Goal: Information Seeking & Learning: Learn about a topic

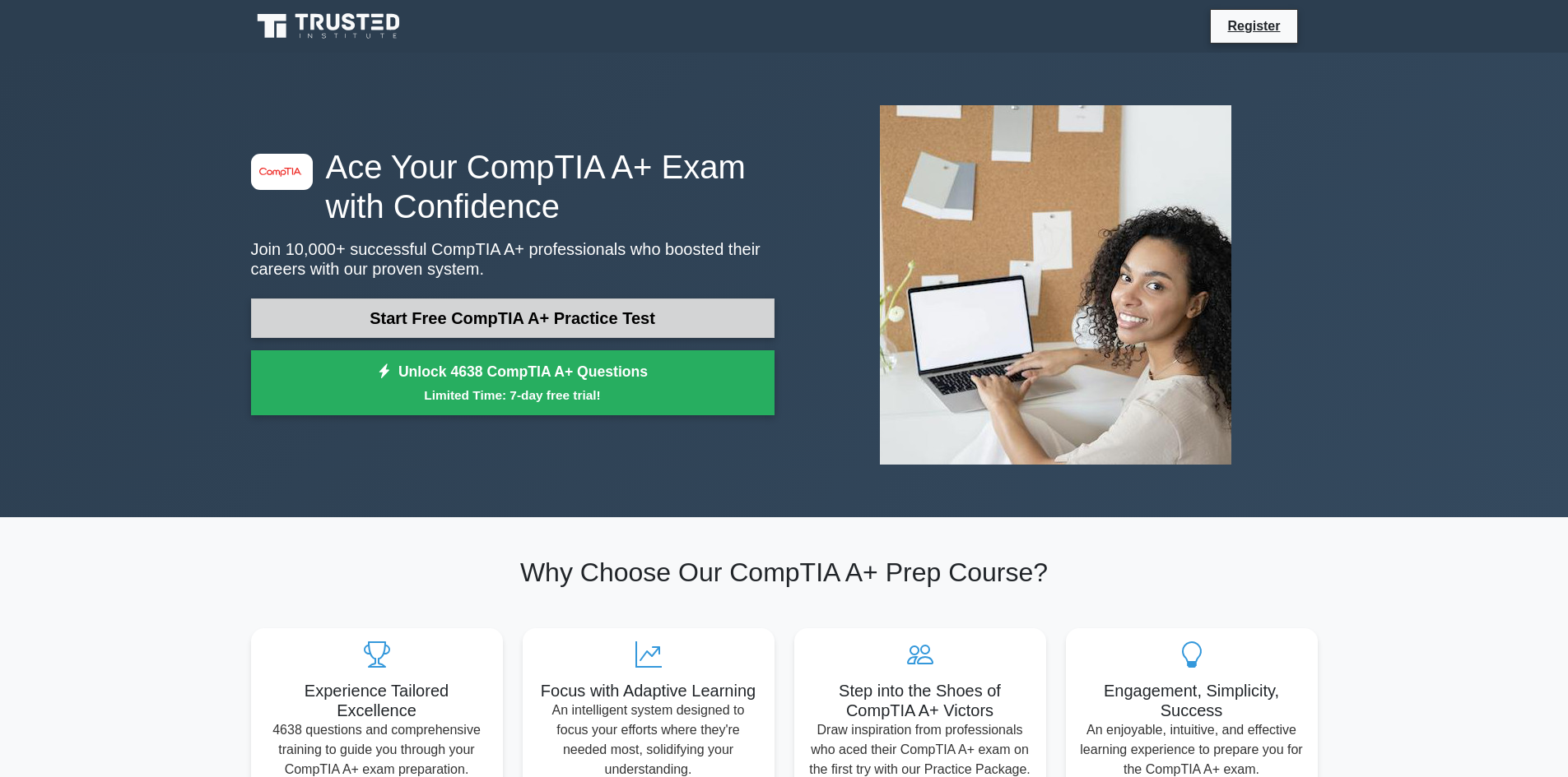
click at [575, 316] on link "Start Free CompTIA A+ Practice Test" at bounding box center [512, 318] width 523 height 39
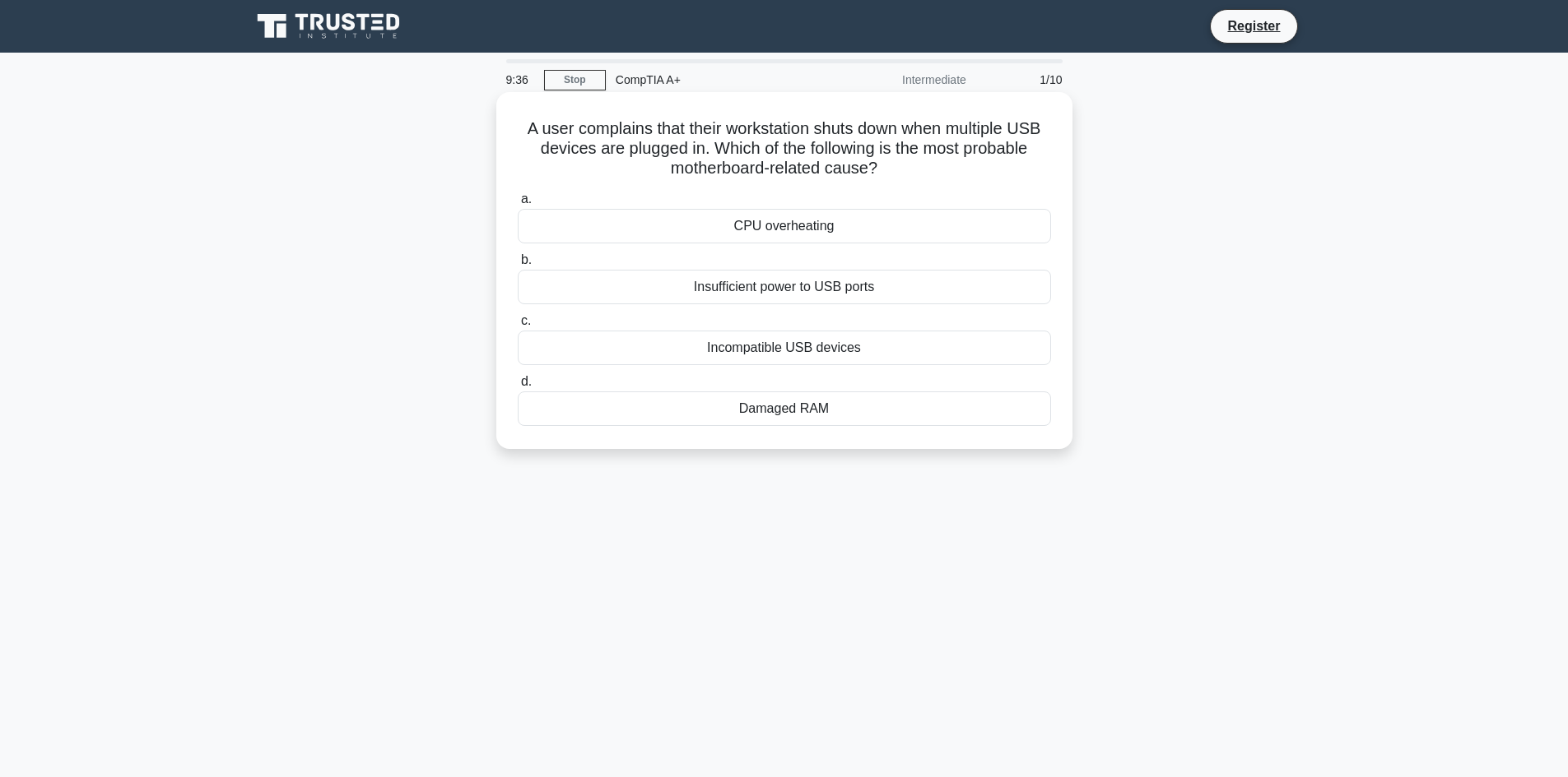
click at [788, 231] on div "CPU overheating" at bounding box center [784, 226] width 534 height 35
click at [517, 205] on input "a. CPU overheating" at bounding box center [517, 199] width 0 height 11
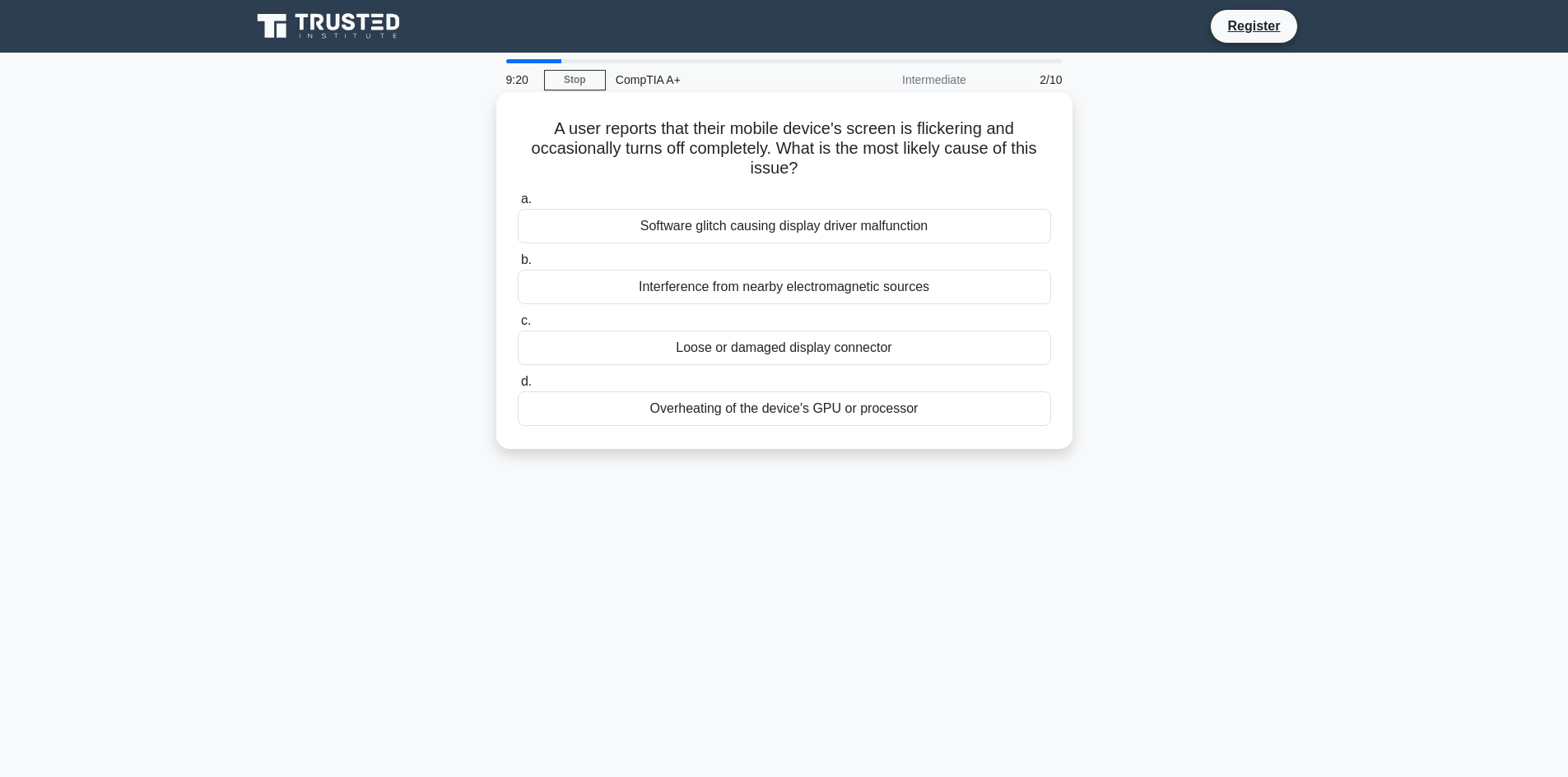
click at [881, 234] on div "Software glitch causing display driver malfunction" at bounding box center [784, 226] width 534 height 35
click at [517, 205] on input "a. Software glitch causing display driver malfunction" at bounding box center [517, 199] width 0 height 11
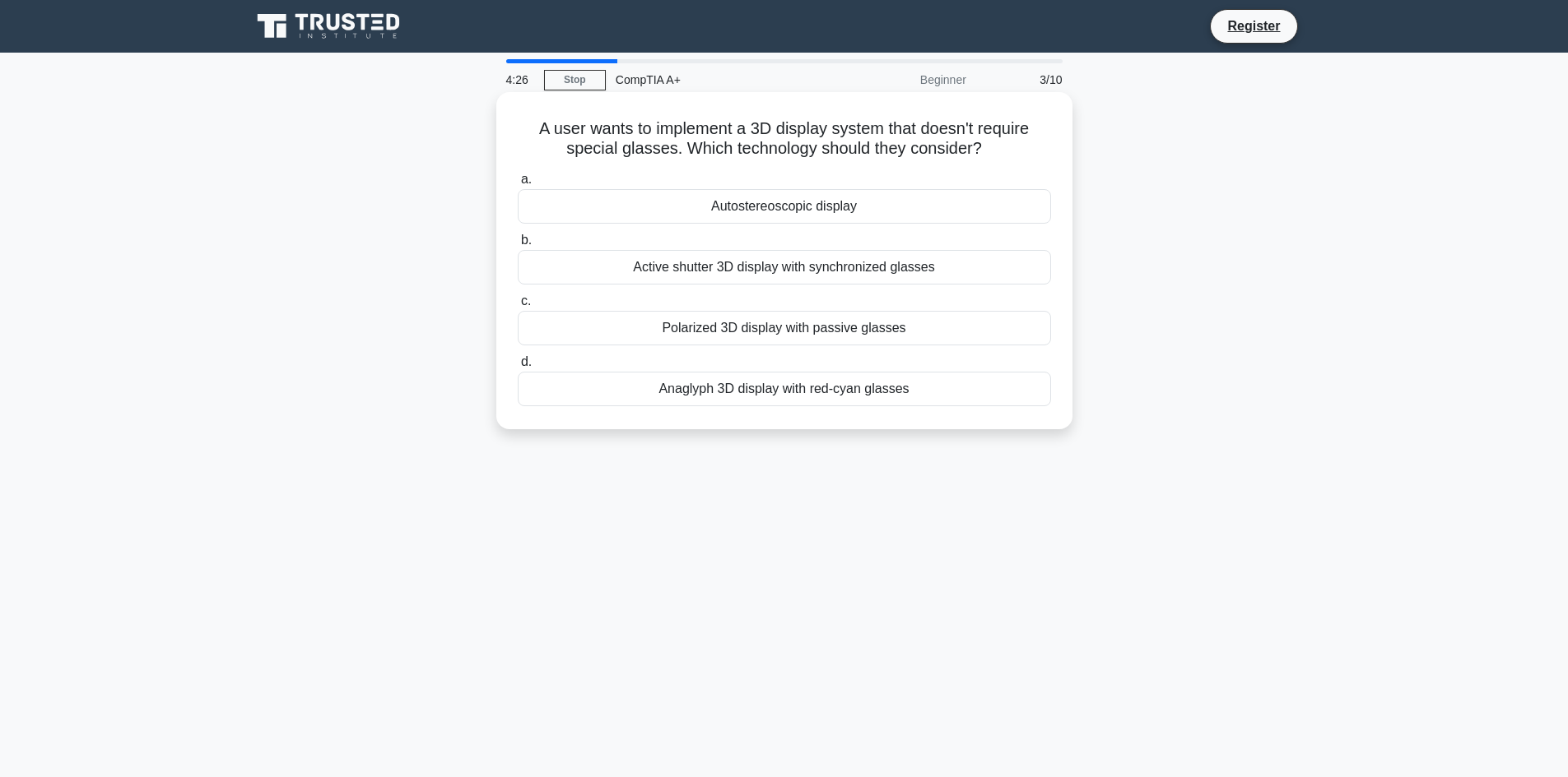
click at [794, 279] on div "Active shutter 3D display with synchronized glasses" at bounding box center [784, 268] width 534 height 35
click at [517, 246] on input "b. Active shutter 3D display with synchronized glasses" at bounding box center [517, 240] width 0 height 11
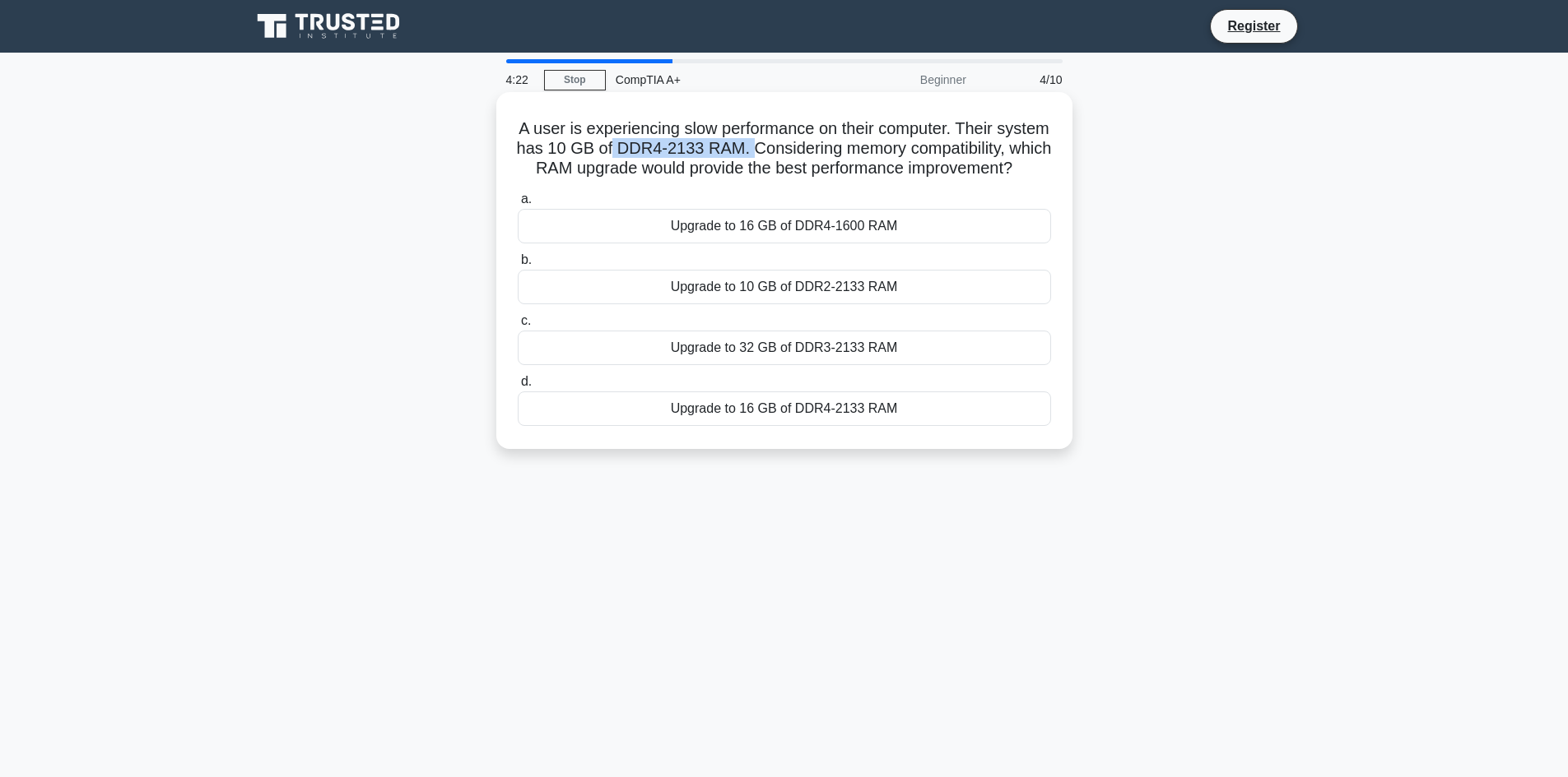
drag, startPoint x: 711, startPoint y: 148, endPoint x: 847, endPoint y: 152, distance: 136.1
click at [847, 152] on h5 "A user is experiencing slow performance on their computer. Their system has 10 …" at bounding box center [784, 148] width 536 height 60
click at [973, 173] on h5 "A user is experiencing slow performance on their computer. Their system has 10 …" at bounding box center [784, 148] width 536 height 60
drag, startPoint x: 862, startPoint y: 184, endPoint x: 879, endPoint y: 189, distance: 17.7
click at [889, 179] on h5 "A user is experiencing slow performance on their computer. Their system has 10 …" at bounding box center [784, 148] width 536 height 60
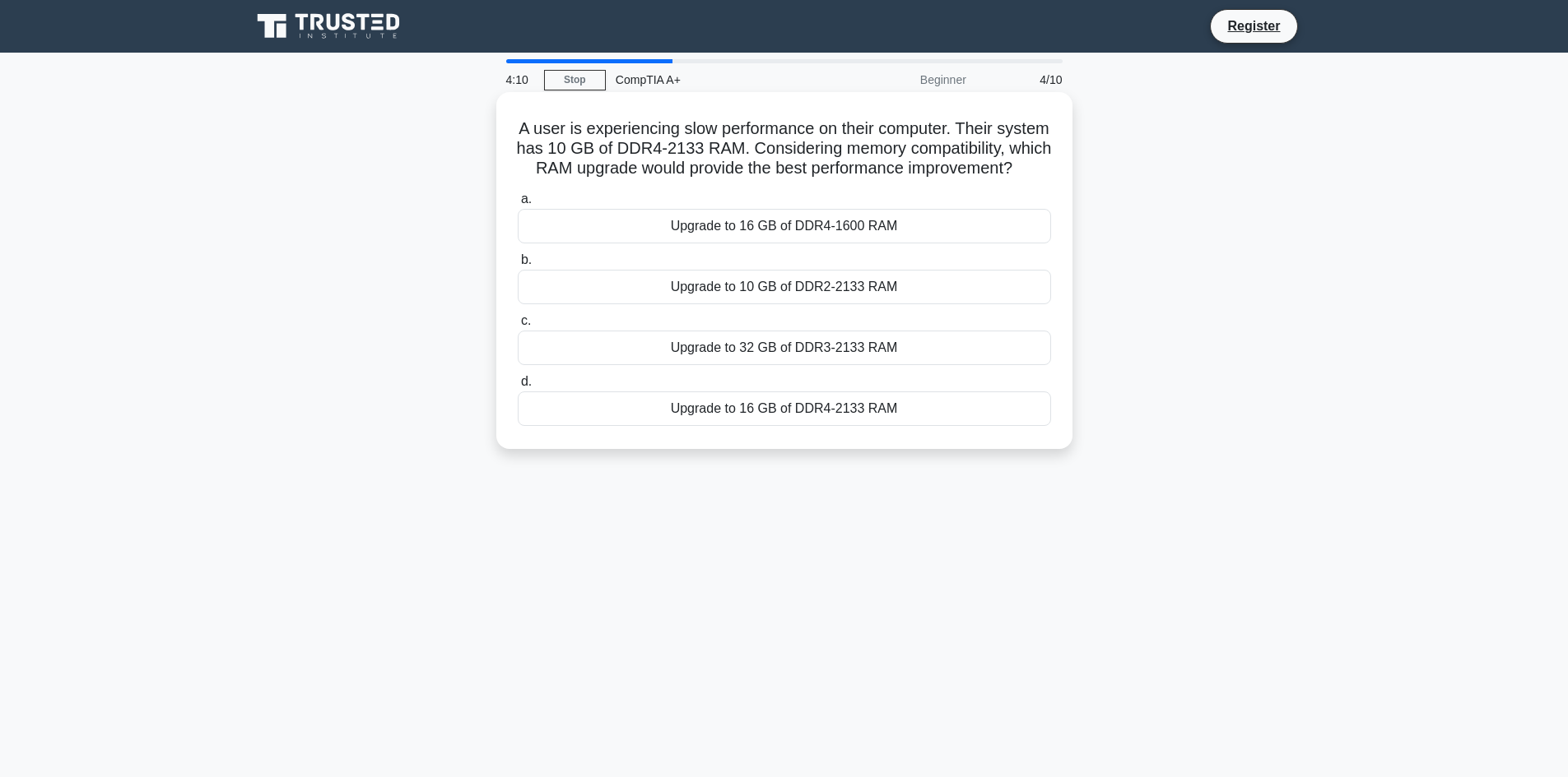
click at [701, 426] on div "Upgrade to 16 GB of DDR4-2133 RAM" at bounding box center [784, 409] width 534 height 35
click at [517, 388] on input "d. Upgrade to 16 GB of DDR4-2133 RAM" at bounding box center [517, 382] width 0 height 11
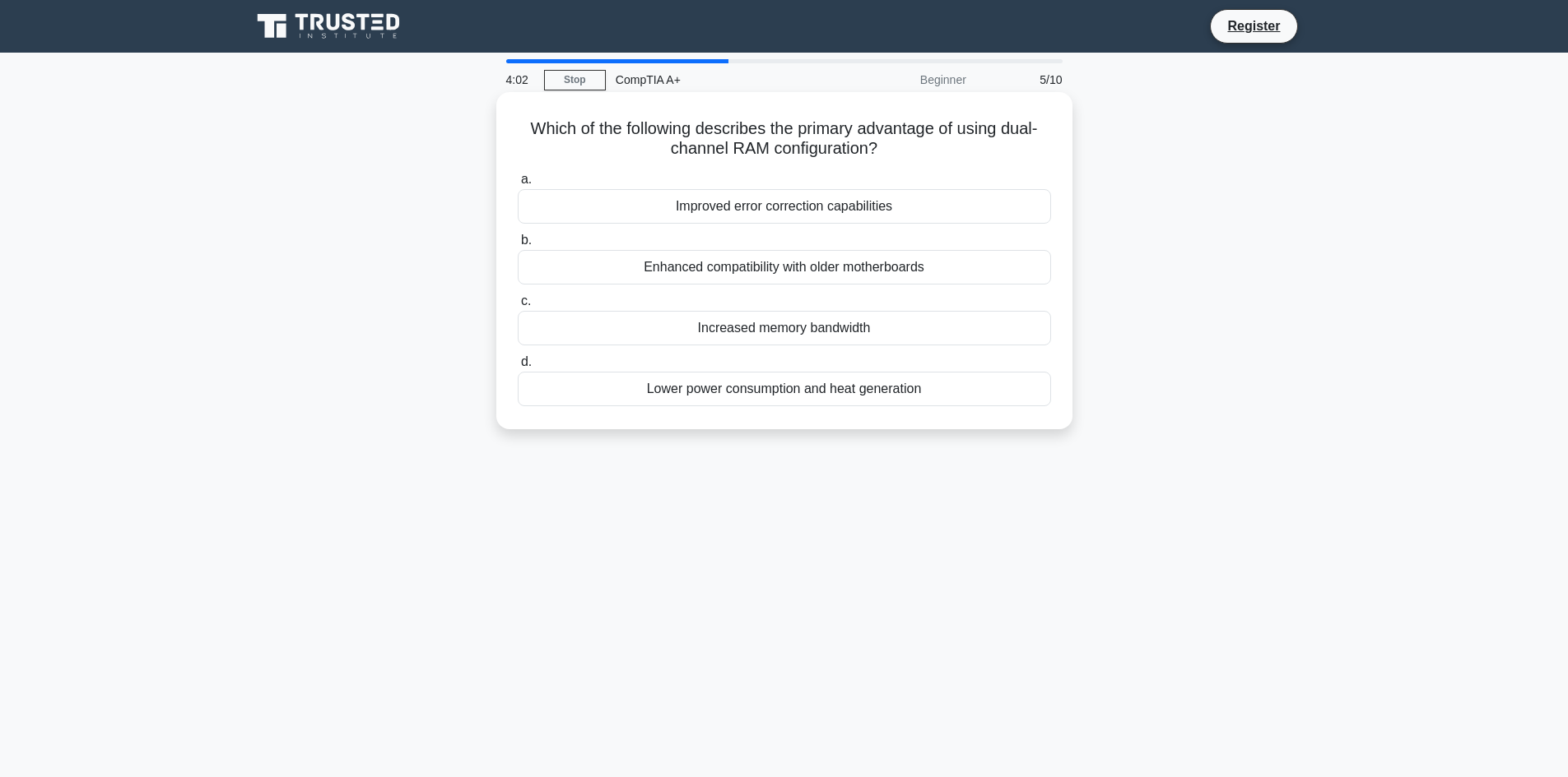
click at [756, 332] on div "Increased memory bandwidth" at bounding box center [784, 328] width 534 height 35
click at [517, 307] on input "c. Increased memory bandwidth" at bounding box center [517, 301] width 0 height 11
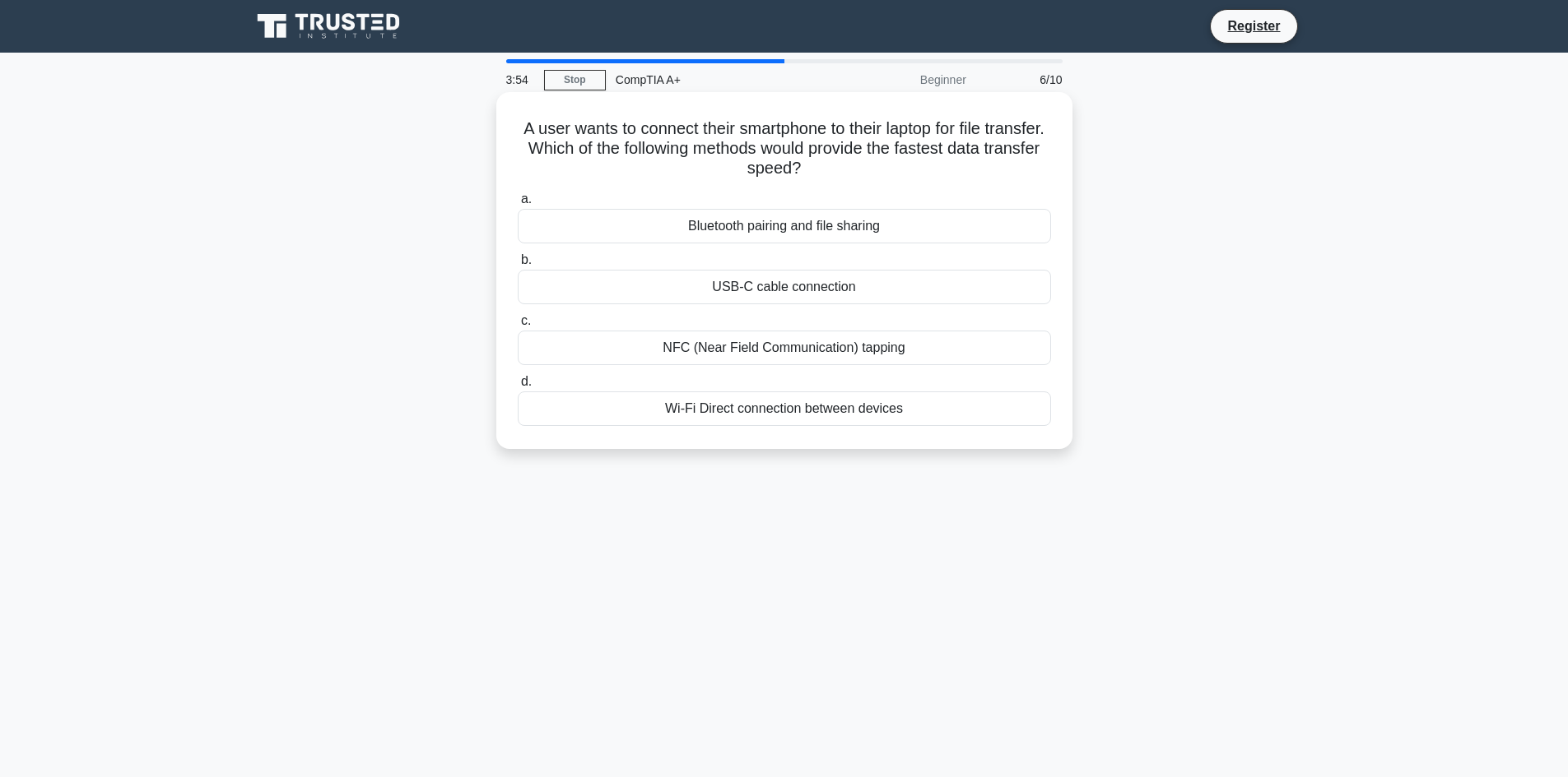
click at [745, 291] on div "USB-C cable connection" at bounding box center [784, 287] width 534 height 35
click at [517, 266] on input "b. USB-C cable connection" at bounding box center [517, 260] width 0 height 11
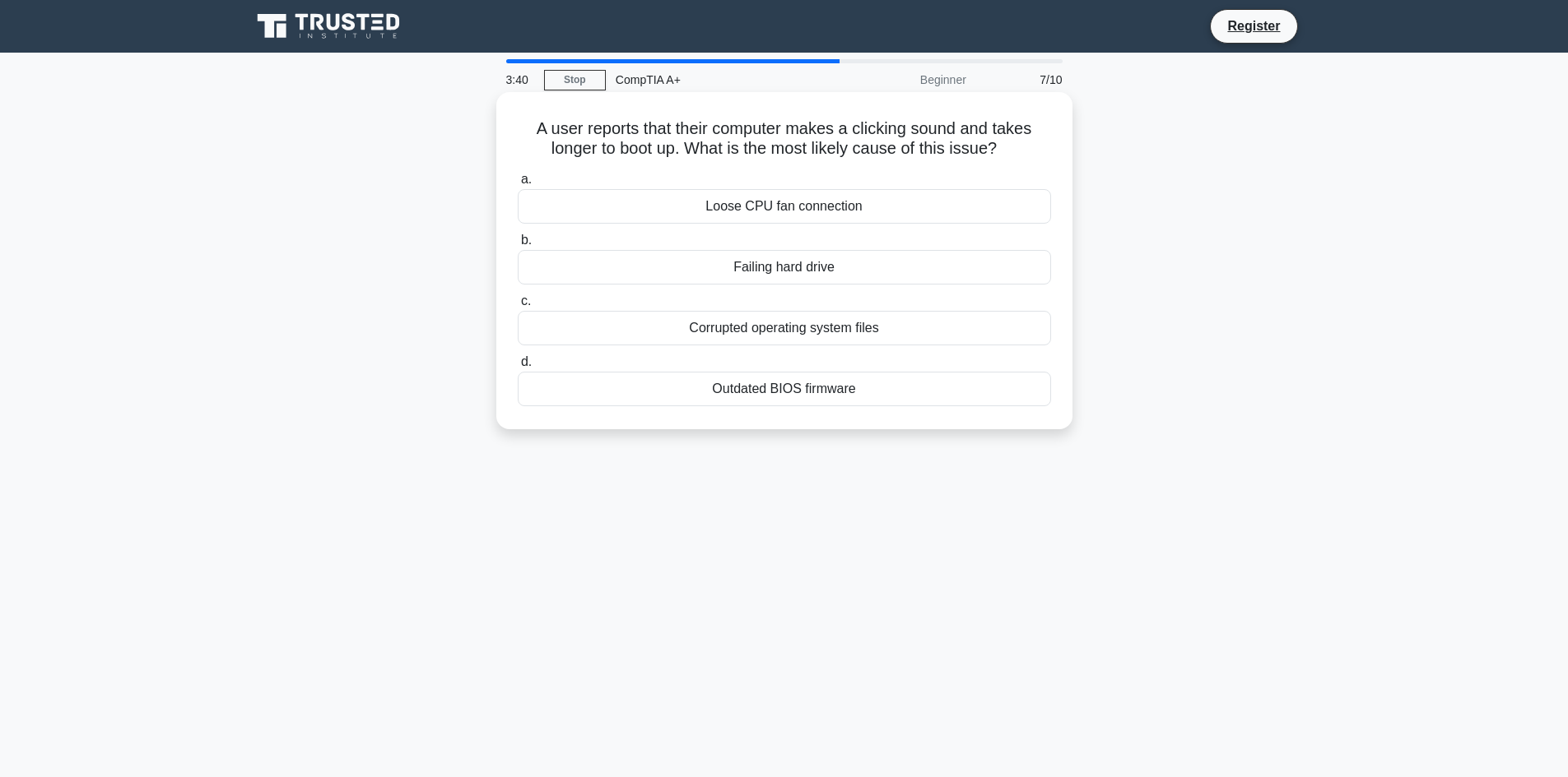
click at [825, 260] on div "Failing hard drive" at bounding box center [784, 268] width 534 height 35
click at [517, 246] on input "b. Failing hard drive" at bounding box center [517, 240] width 0 height 11
click at [874, 203] on div "Sticky keys or faulty keyboard mechanism" at bounding box center [784, 206] width 534 height 35
click at [517, 185] on input "a. Sticky keys or faulty keyboard mechanism" at bounding box center [517, 179] width 0 height 11
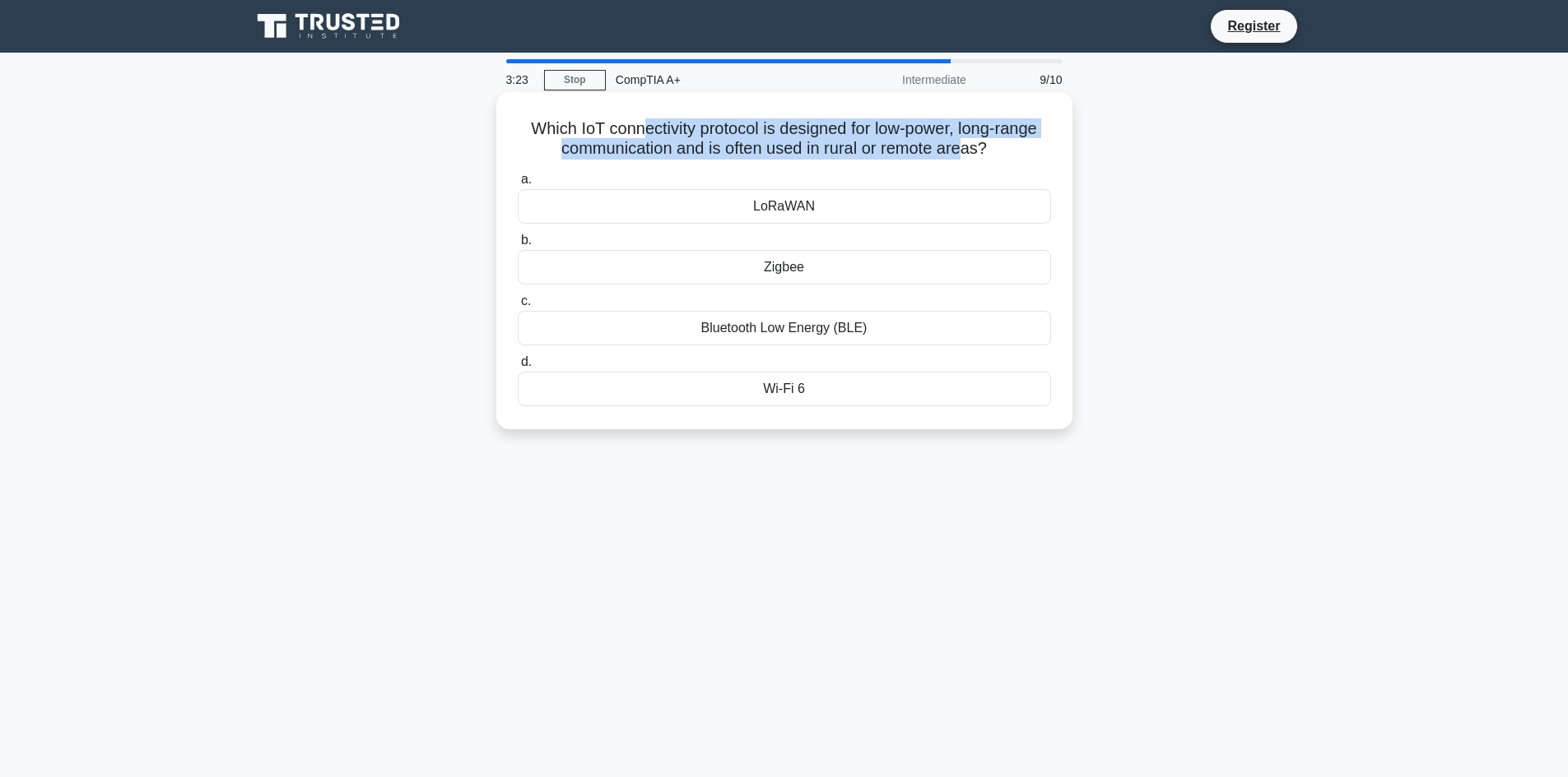
drag, startPoint x: 812, startPoint y: 131, endPoint x: 944, endPoint y: 153, distance: 133.8
click at [963, 150] on h5 "Which IoT connectivity protocol is designed for low-power, long-range communica…" at bounding box center [784, 138] width 536 height 41
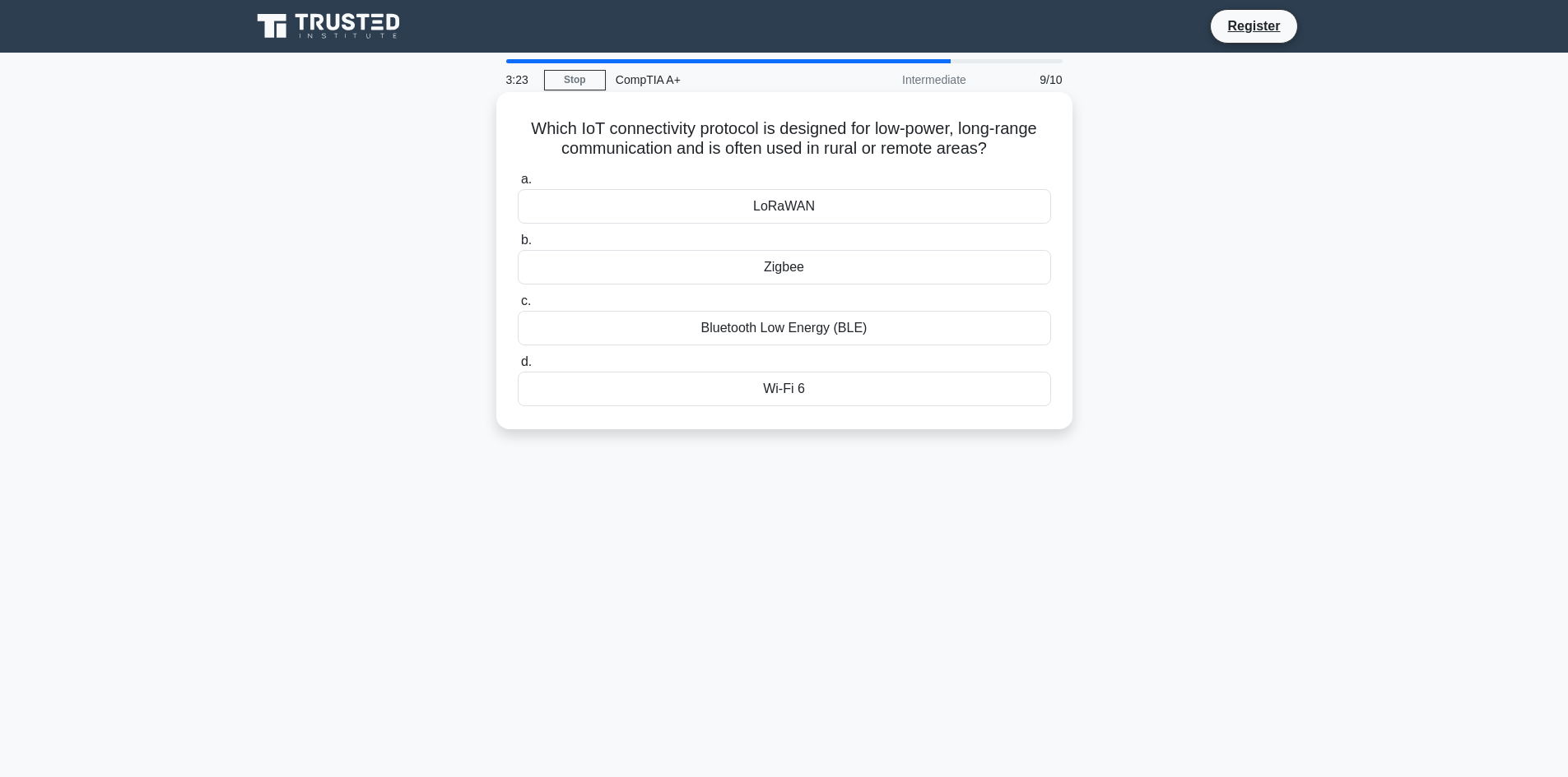
click at [1037, 163] on div "Which IoT connectivity protocol is designed for low-power, long-range communica…" at bounding box center [784, 261] width 563 height 324
click at [802, 210] on div "LoRaWAN" at bounding box center [784, 206] width 534 height 35
click at [517, 185] on input "a. LoRaWAN" at bounding box center [517, 179] width 0 height 11
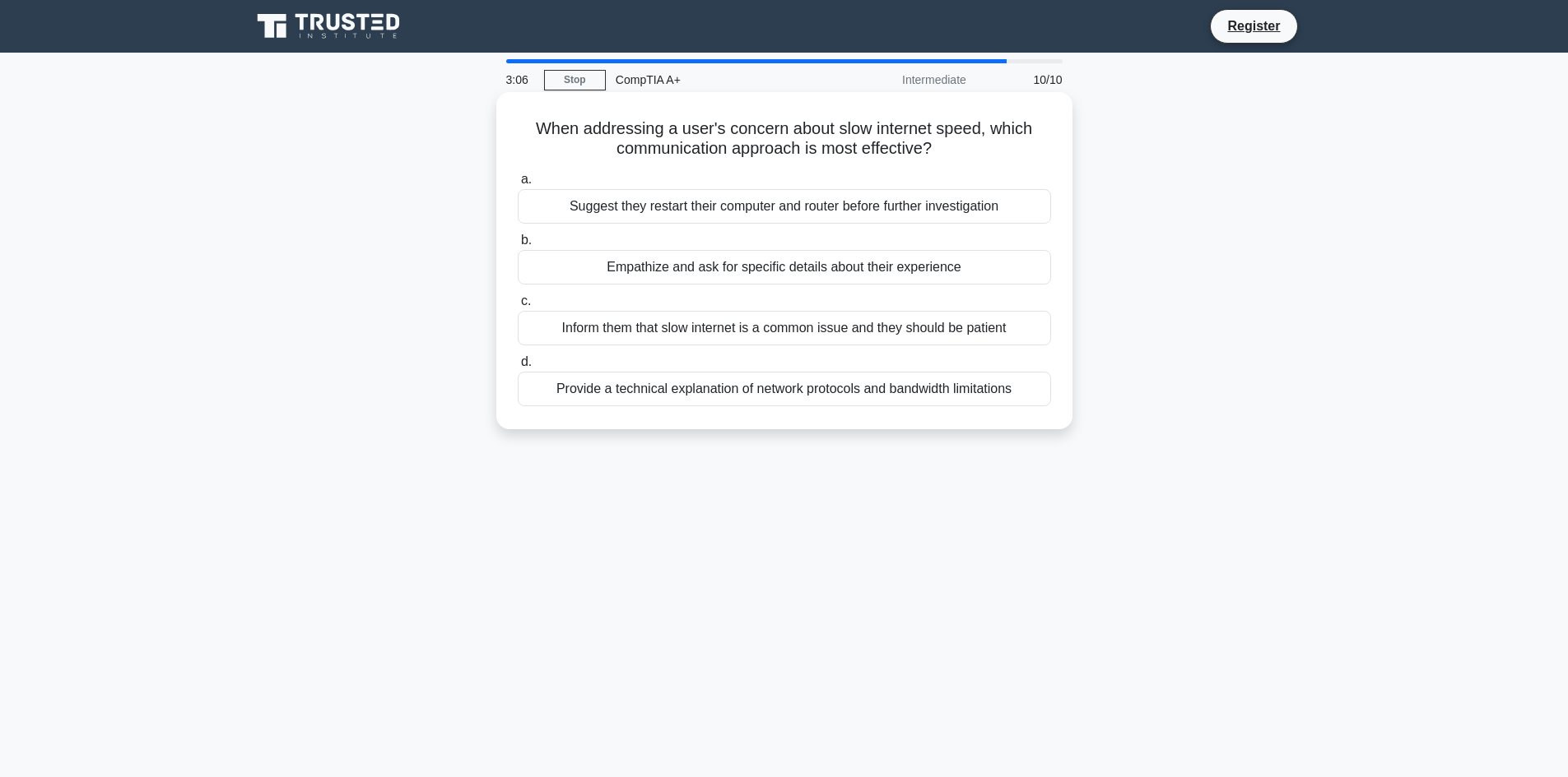
click at [868, 276] on div "Empathize and ask for specific details about their experience" at bounding box center [784, 268] width 534 height 35
click at [517, 246] on input "b. Empathize and ask for specific details about their experience" at bounding box center [517, 240] width 0 height 11
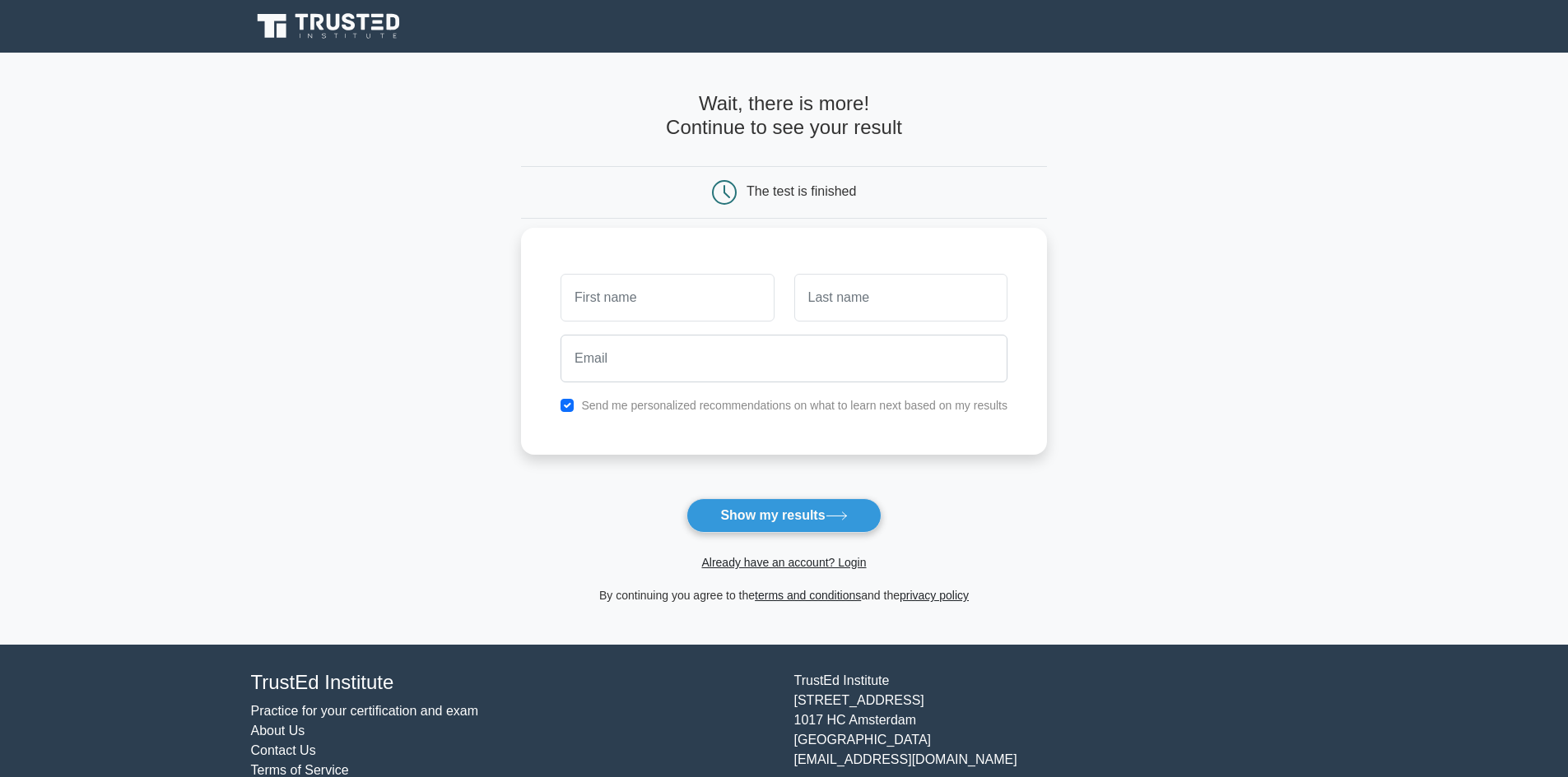
click at [725, 305] on input "text" at bounding box center [667, 298] width 213 height 48
click at [1187, 310] on main "Wait, there is more! Continue to see your result The test is finished and the" at bounding box center [784, 348] width 1568 height 592
click at [832, 518] on icon at bounding box center [836, 515] width 22 height 9
click at [725, 317] on input "text" at bounding box center [667, 298] width 213 height 48
type input "Lucian-Gabriel"
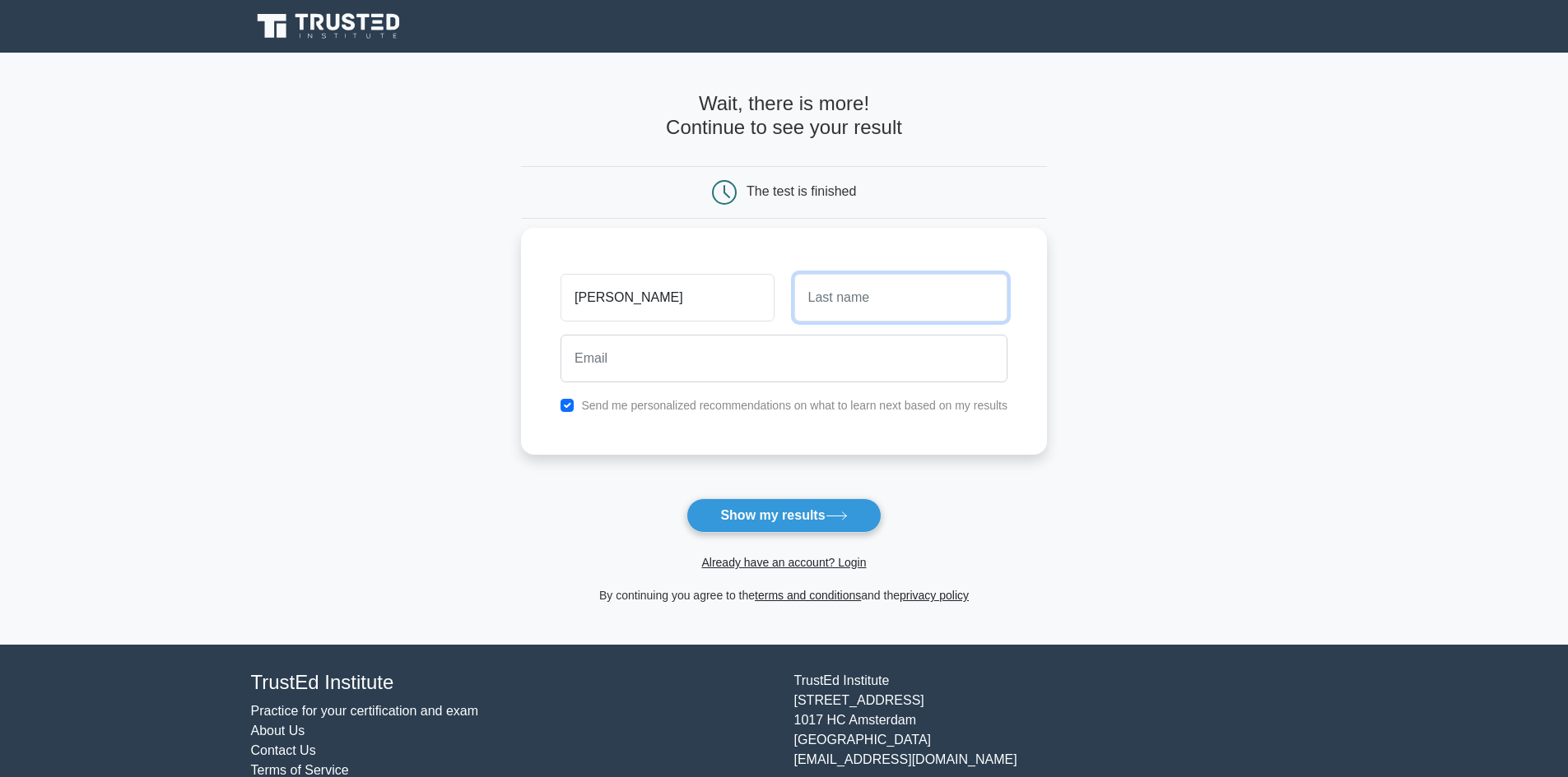
click at [867, 315] on input "text" at bounding box center [901, 298] width 213 height 48
type input "Curea"
click at [832, 362] on input "email" at bounding box center [784, 359] width 447 height 48
type input "lucian290902@gmail.com"
click at [810, 505] on button "Show my results" at bounding box center [783, 516] width 194 height 35
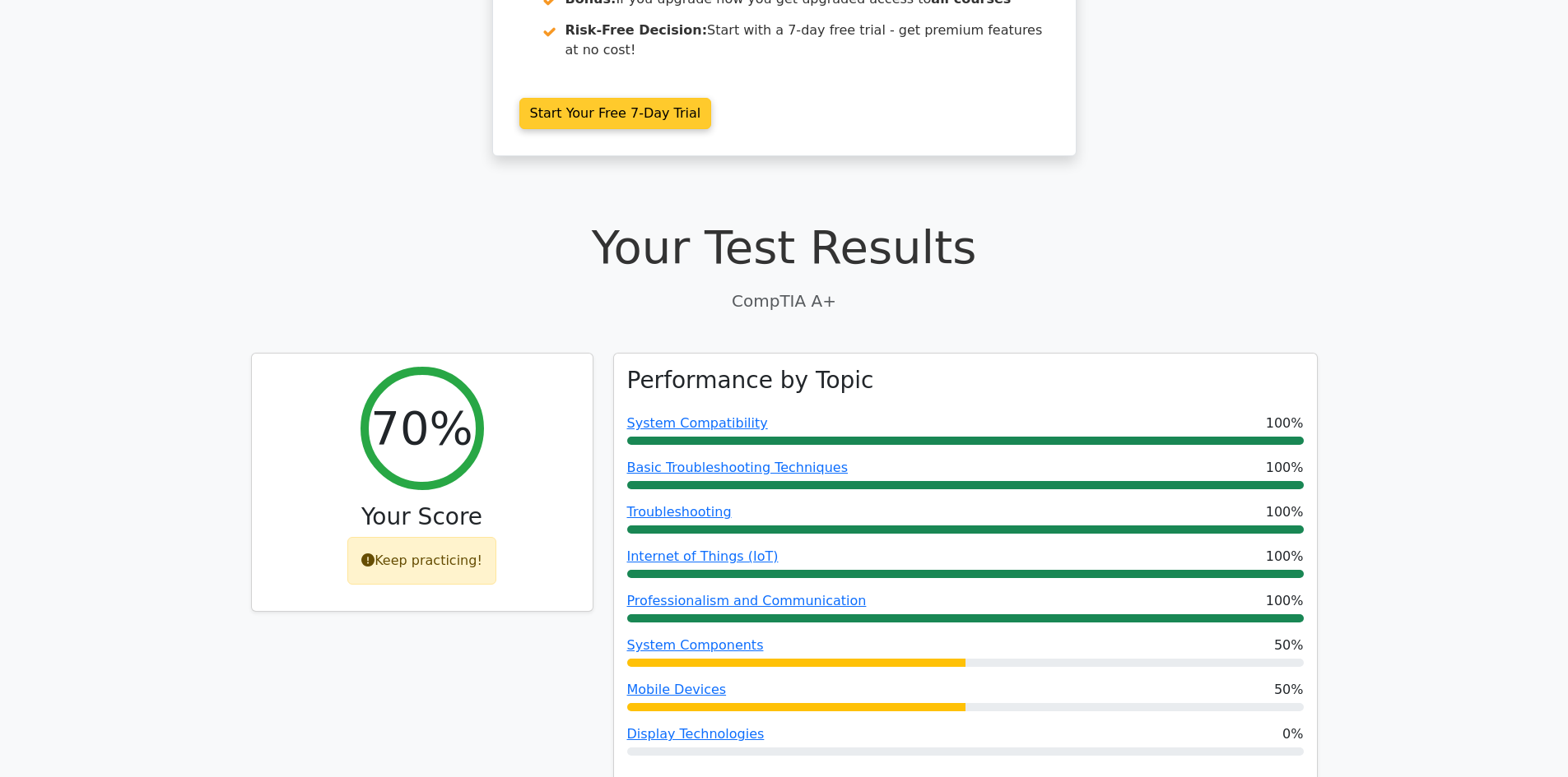
scroll to position [329, 0]
